Goal: Information Seeking & Learning: Learn about a topic

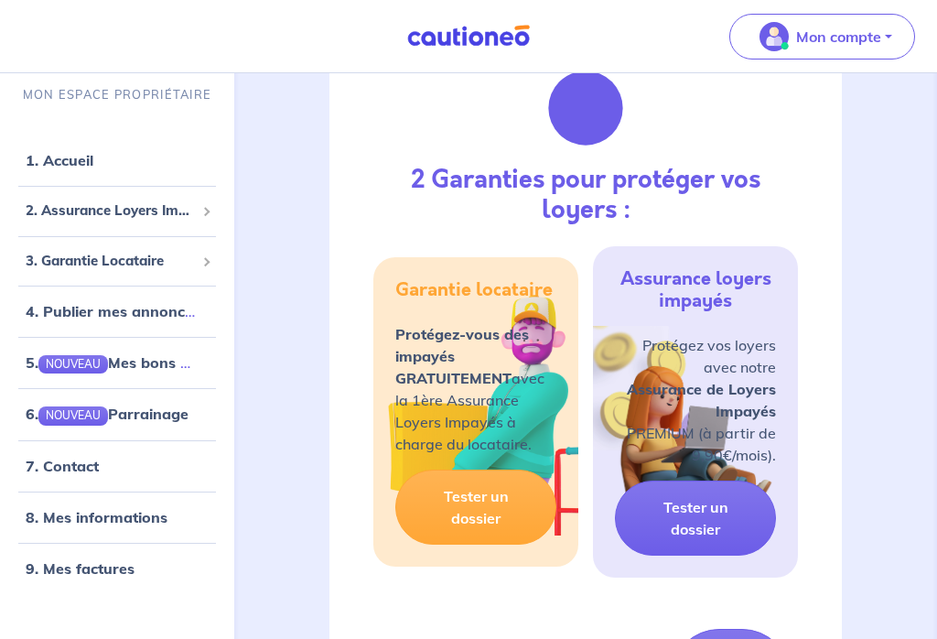
scroll to position [941, 0]
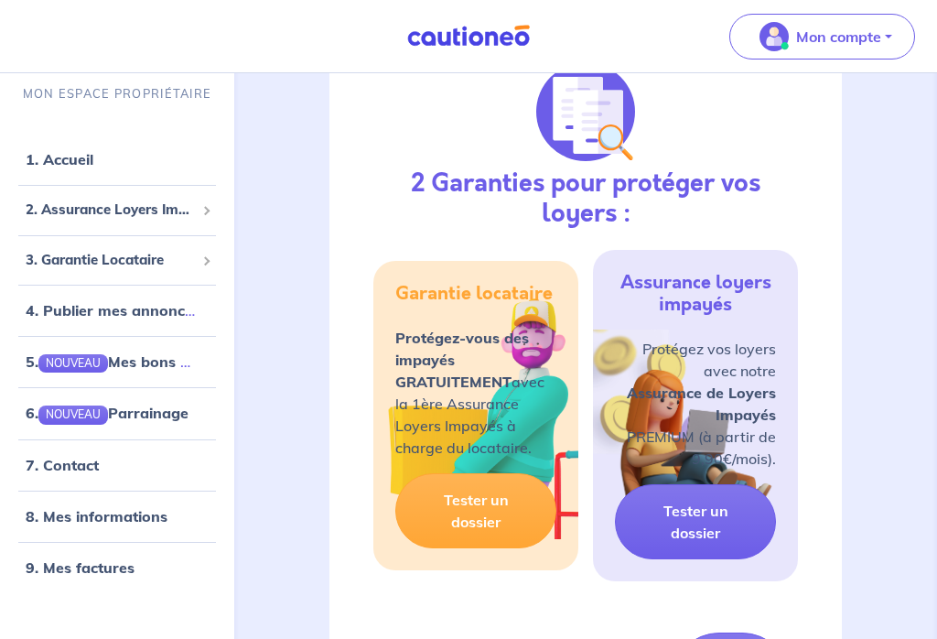
click at [518, 510] on link "Tester un dossier" at bounding box center [475, 511] width 161 height 75
click at [730, 537] on link "Tester un dossier" at bounding box center [695, 521] width 161 height 75
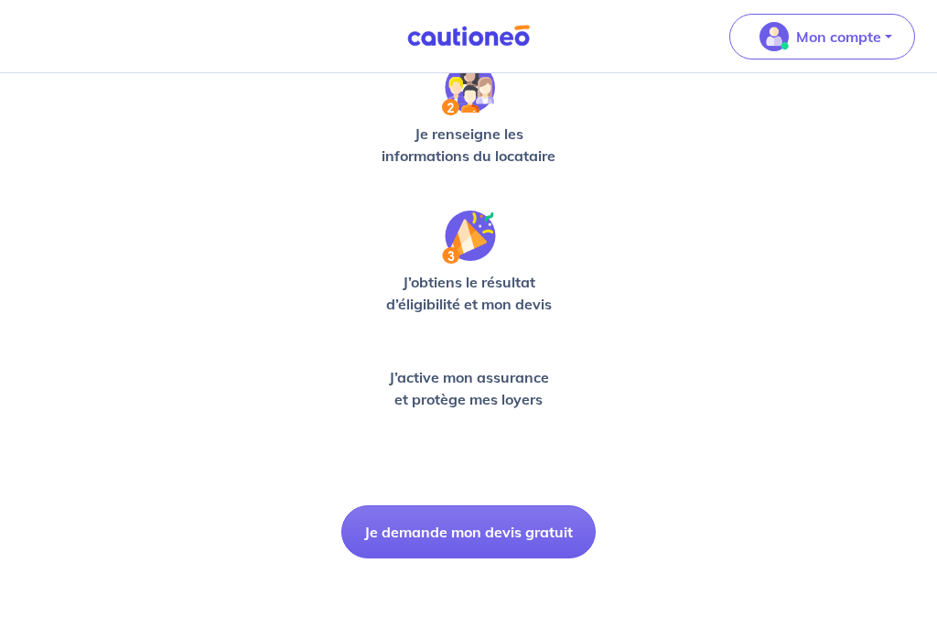
scroll to position [477, 0]
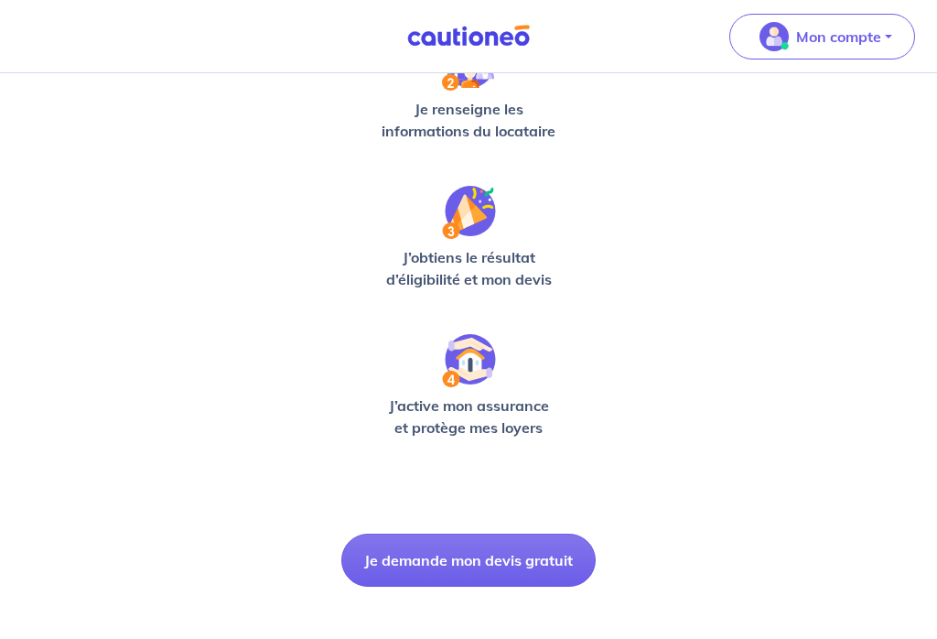
click at [546, 559] on button "Je demande mon devis gratuit" at bounding box center [468, 560] width 254 height 53
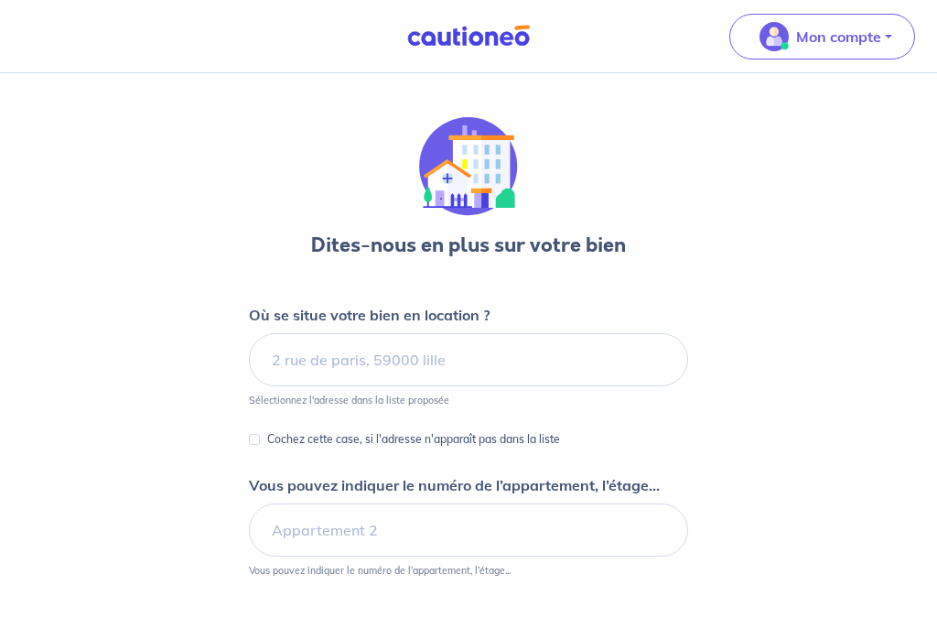
click at [843, 39] on p "Mon compte" at bounding box center [838, 37] width 85 height 22
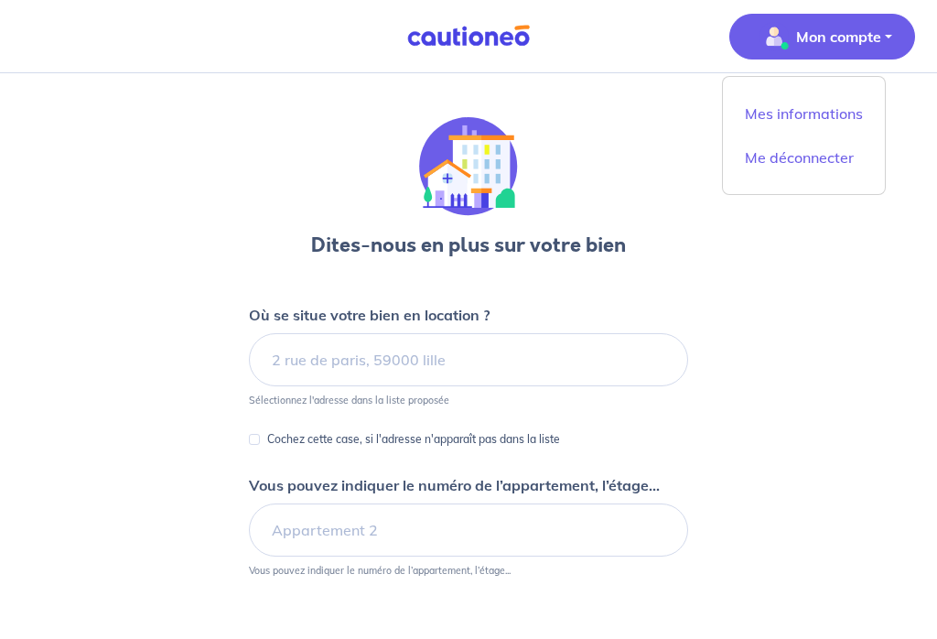
click at [825, 112] on link "Mes informations" at bounding box center [803, 113] width 147 height 29
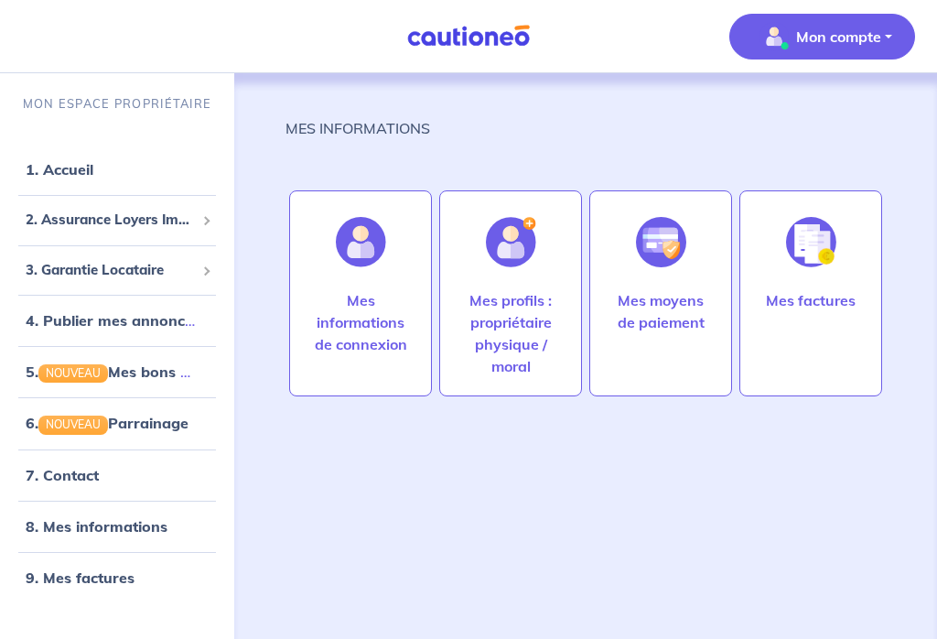
click at [68, 166] on link "1. Accueil" at bounding box center [60, 169] width 68 height 18
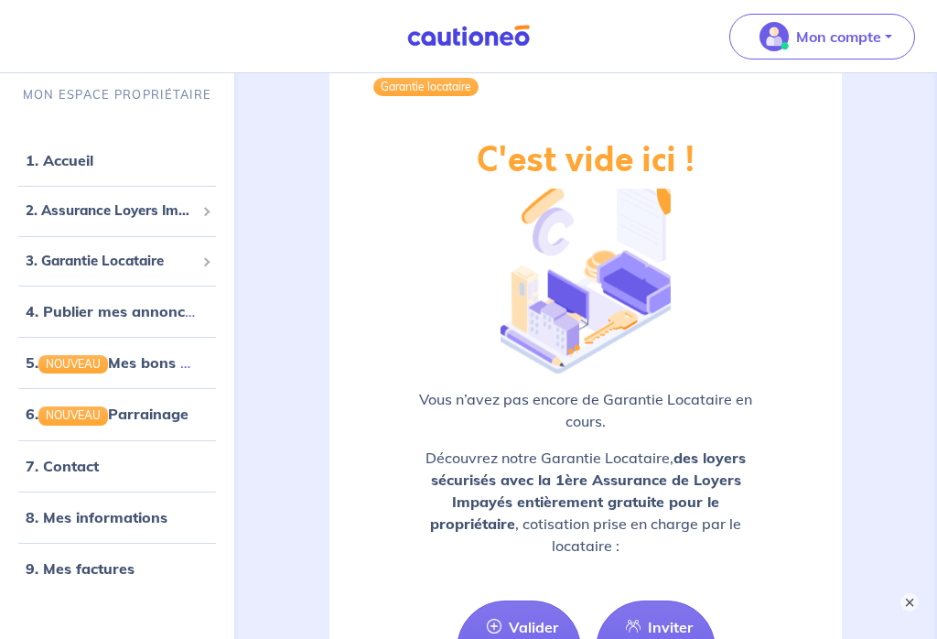
scroll to position [2849, 0]
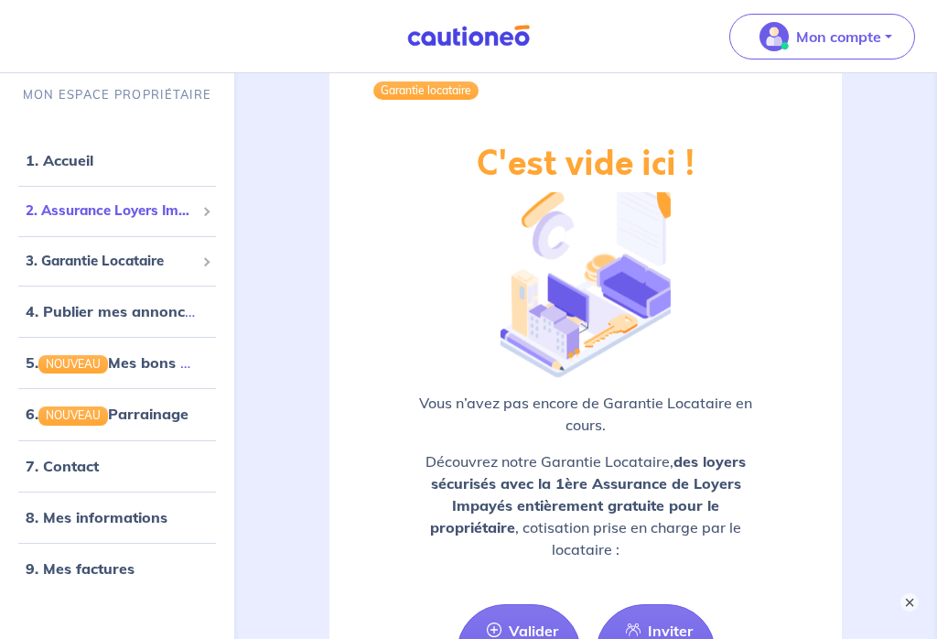
click at [166, 218] on span "2. Assurance Loyers Impayés" at bounding box center [110, 210] width 169 height 21
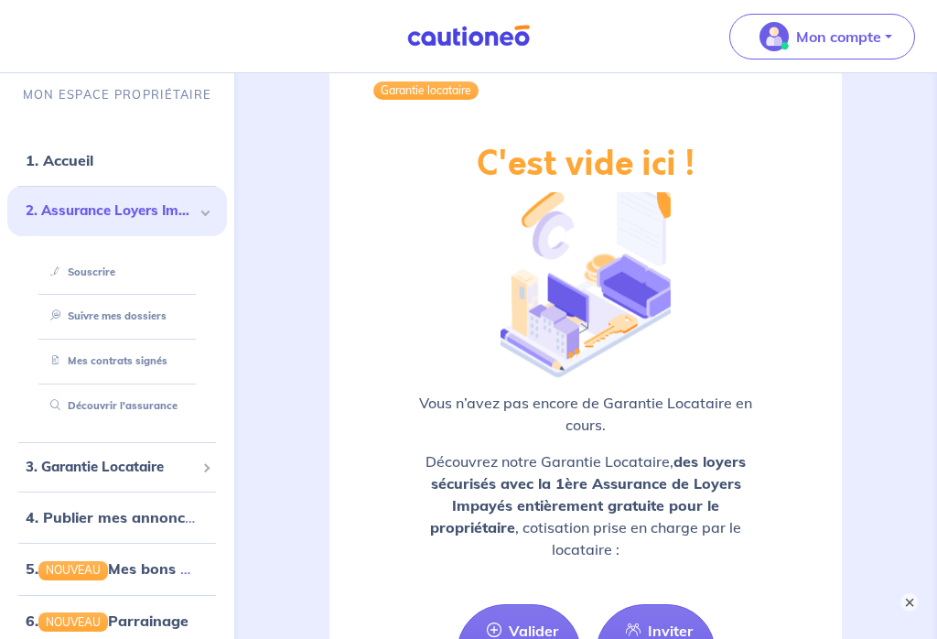
click at [124, 409] on link "Découvrir l'assurance" at bounding box center [110, 405] width 135 height 13
